Goal: Complete application form

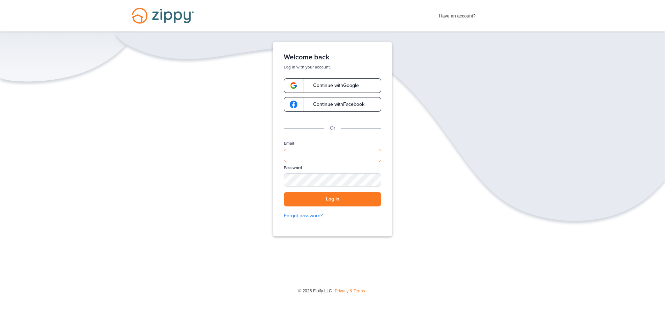
click at [316, 153] on input "Email" at bounding box center [332, 155] width 97 height 13
type input "**********"
click at [284, 192] on button "Log in" at bounding box center [332, 199] width 97 height 14
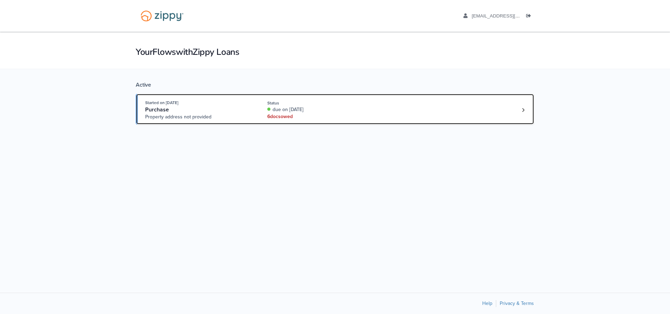
click at [438, 113] on div "Started on [DATE] Purchase Property address not provided Status due on [DATE] 6…" at bounding box center [331, 109] width 373 height 21
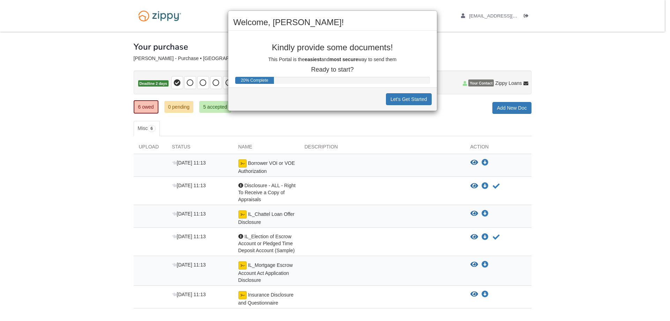
click at [550, 48] on div "Welcome, Ascelin! Kindly provide some documents! This Portal is the easiest and…" at bounding box center [335, 160] width 670 height 321
click at [476, 165] on div "Welcome, Ascelin! Kindly provide some documents! This Portal is the easiest and…" at bounding box center [335, 160] width 670 height 321
click at [474, 163] on div "Welcome, Ascelin! Kindly provide some documents! This Portal is the easiest and…" at bounding box center [335, 160] width 670 height 321
click at [251, 165] on div "Welcome, Ascelin! Kindly provide some documents! This Portal is the easiest and…" at bounding box center [335, 160] width 670 height 321
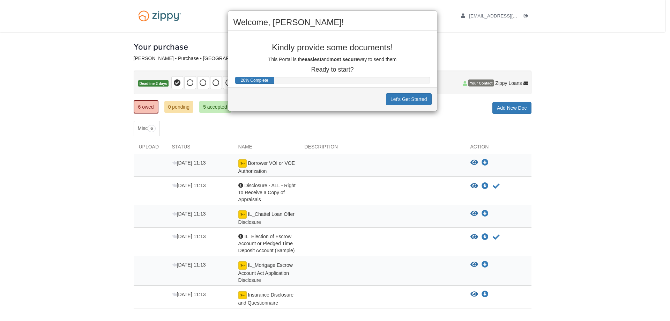
drag, startPoint x: 240, startPoint y: 81, endPoint x: 263, endPoint y: 91, distance: 24.5
click at [240, 81] on div "20% Complete" at bounding box center [254, 80] width 39 height 7
click at [409, 99] on button "Let's Get Started" at bounding box center [409, 99] width 46 height 12
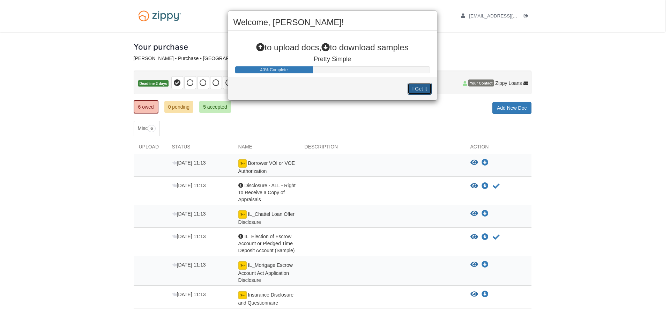
click at [413, 87] on button "I Get It" at bounding box center [420, 89] width 24 height 12
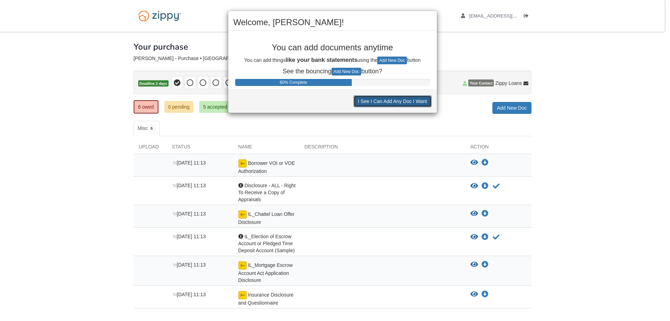
click at [404, 104] on button "I See I Can Add Any Doc I Want" at bounding box center [393, 101] width 78 height 12
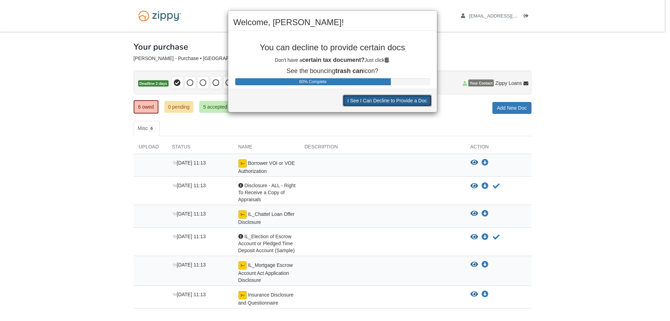
click at [404, 104] on button "I See I Can Decline to Provide a Doc" at bounding box center [387, 101] width 89 height 12
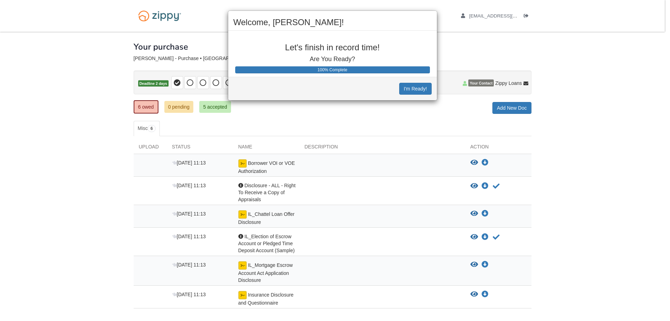
click at [404, 104] on div "Welcome, Ascelin! Let's finish in record time! Are You Ready? 100% Complete I'm…" at bounding box center [335, 160] width 670 height 321
click at [408, 87] on button "I'm Ready!" at bounding box center [415, 89] width 32 height 12
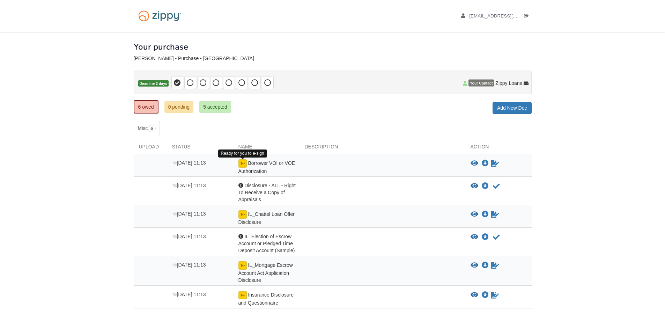
click at [242, 164] on img at bounding box center [242, 163] width 8 height 8
click at [496, 164] on icon "Sign Form" at bounding box center [495, 163] width 8 height 7
